Goal: Transaction & Acquisition: Purchase product/service

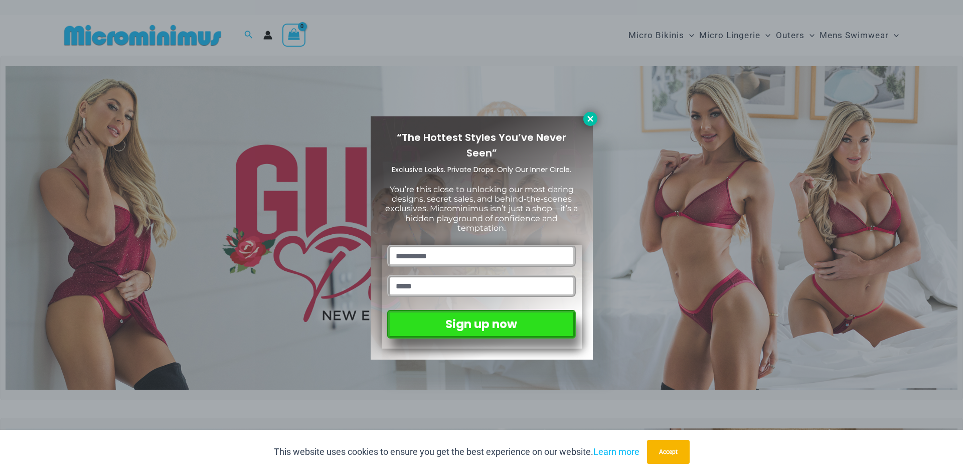
click at [591, 121] on icon at bounding box center [590, 118] width 9 height 9
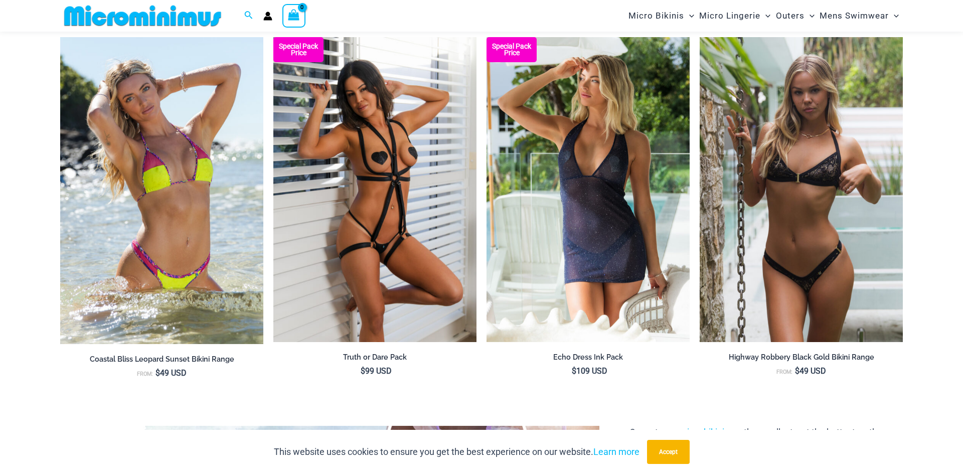
scroll to position [1284, 0]
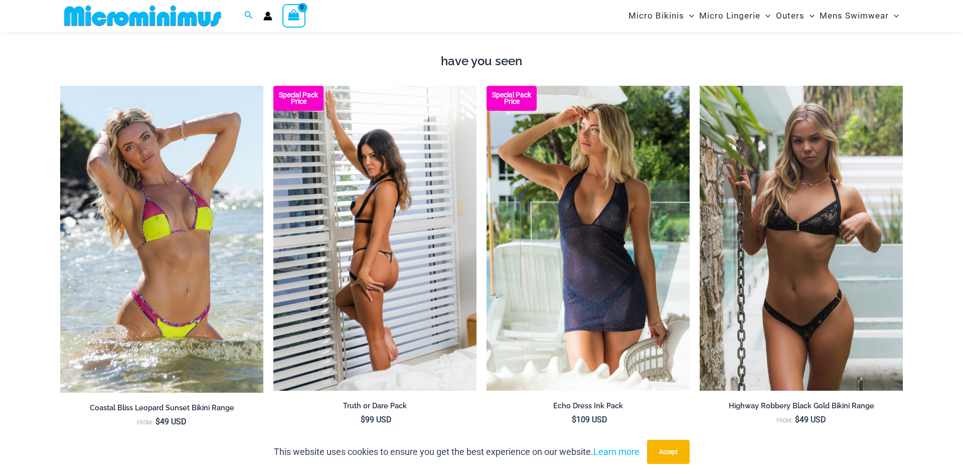
click at [386, 279] on img at bounding box center [374, 238] width 203 height 305
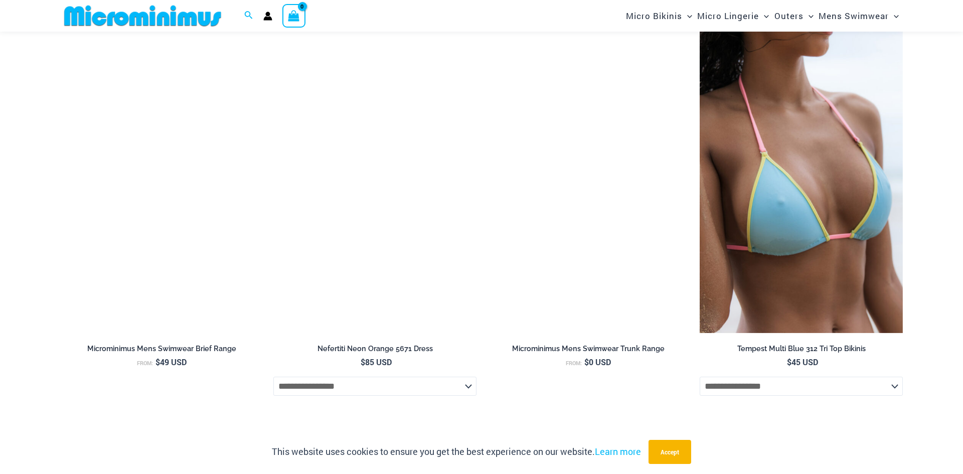
scroll to position [3187, 0]
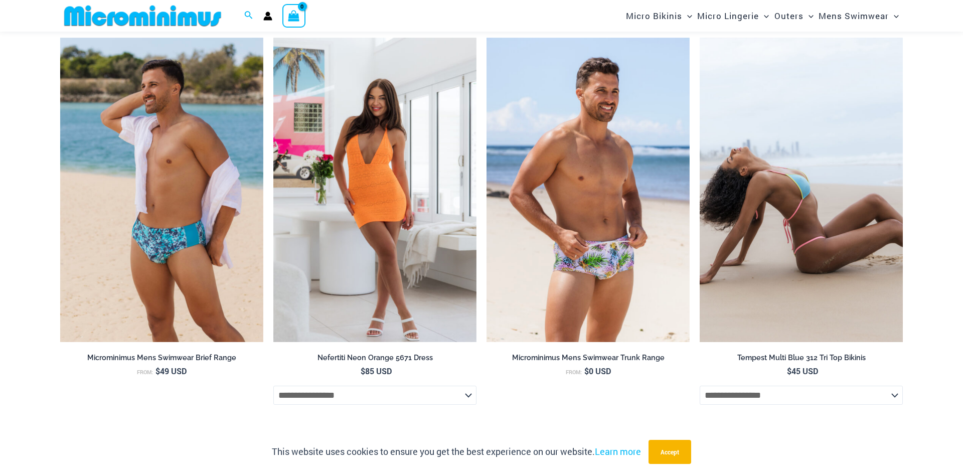
click at [814, 195] on img at bounding box center [801, 190] width 203 height 305
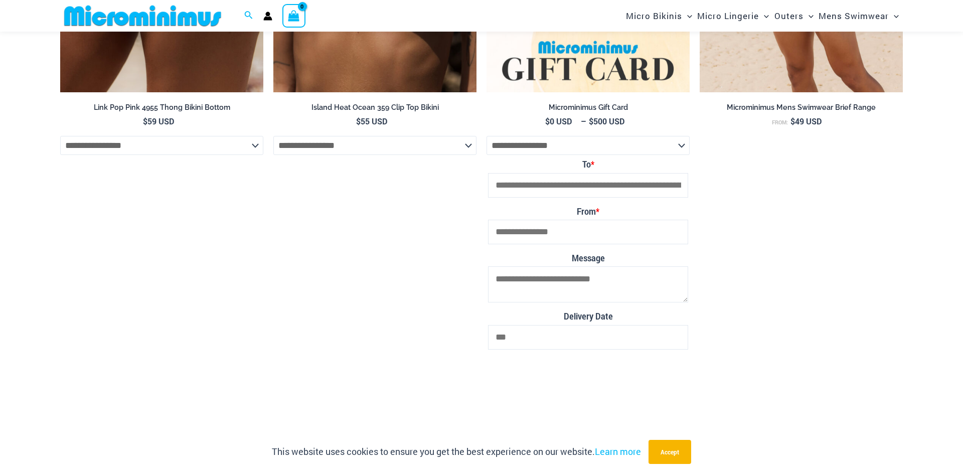
scroll to position [3423, 0]
